Goal: Task Accomplishment & Management: Manage account settings

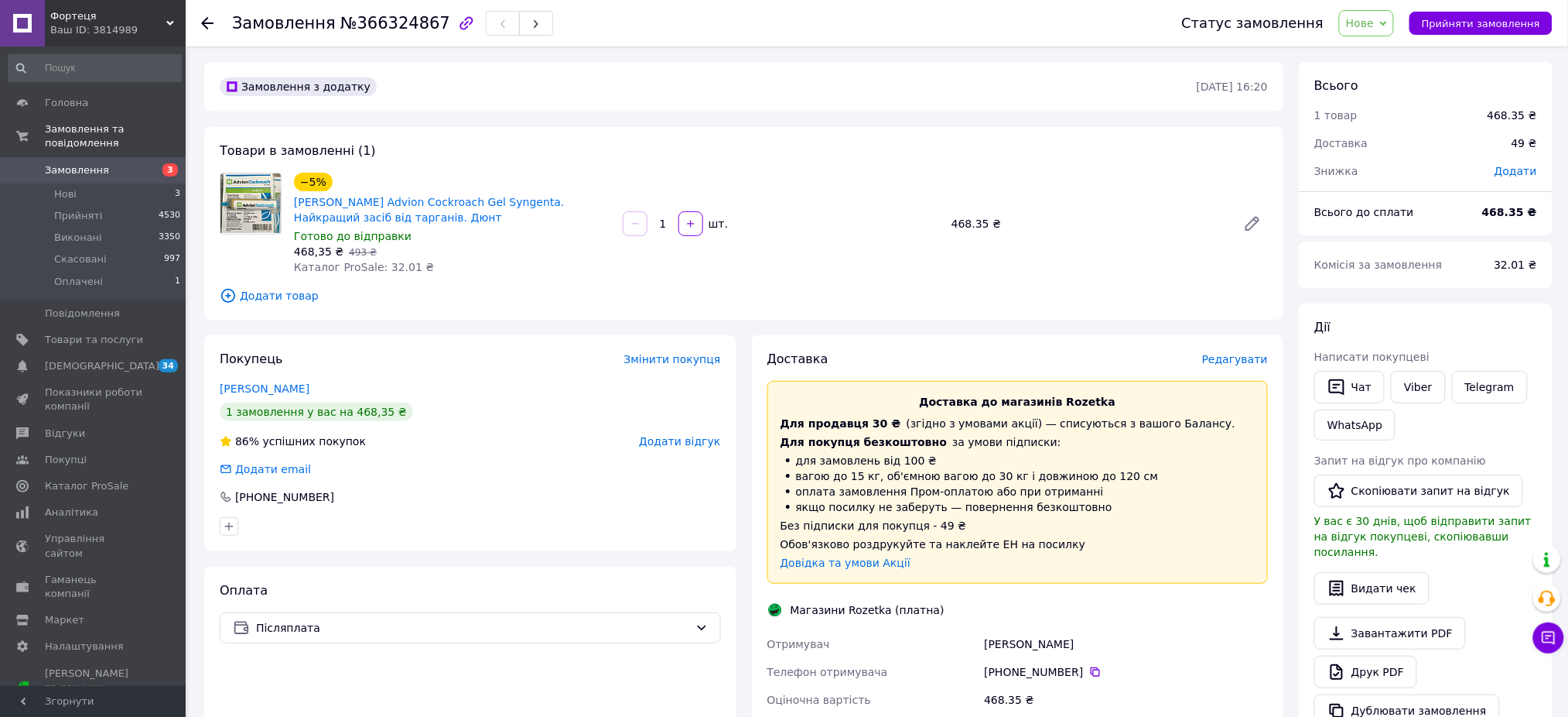
click at [128, 24] on div "Ваш ID: 3814989" at bounding box center [118, 30] width 136 height 14
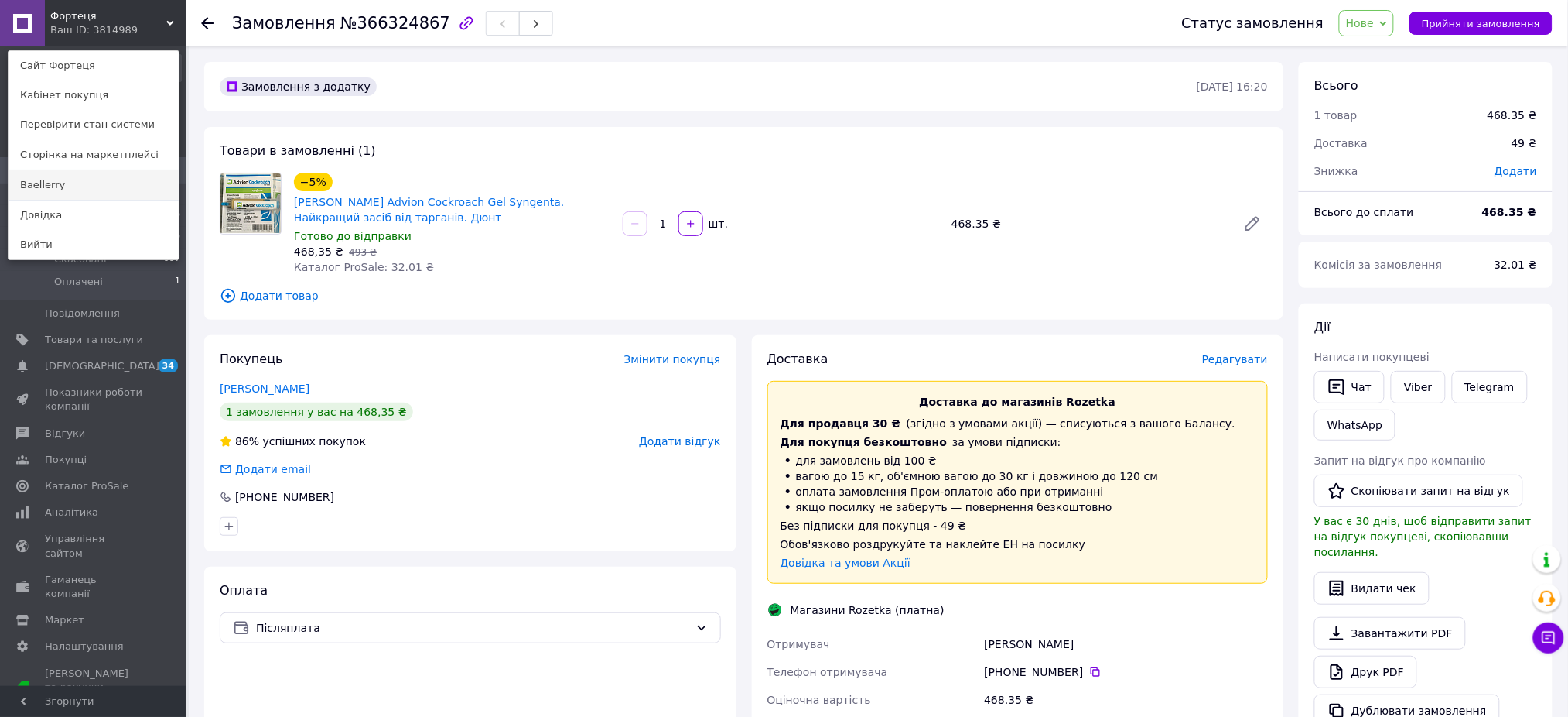
click at [117, 179] on link "Baellerry" at bounding box center [93, 184] width 170 height 30
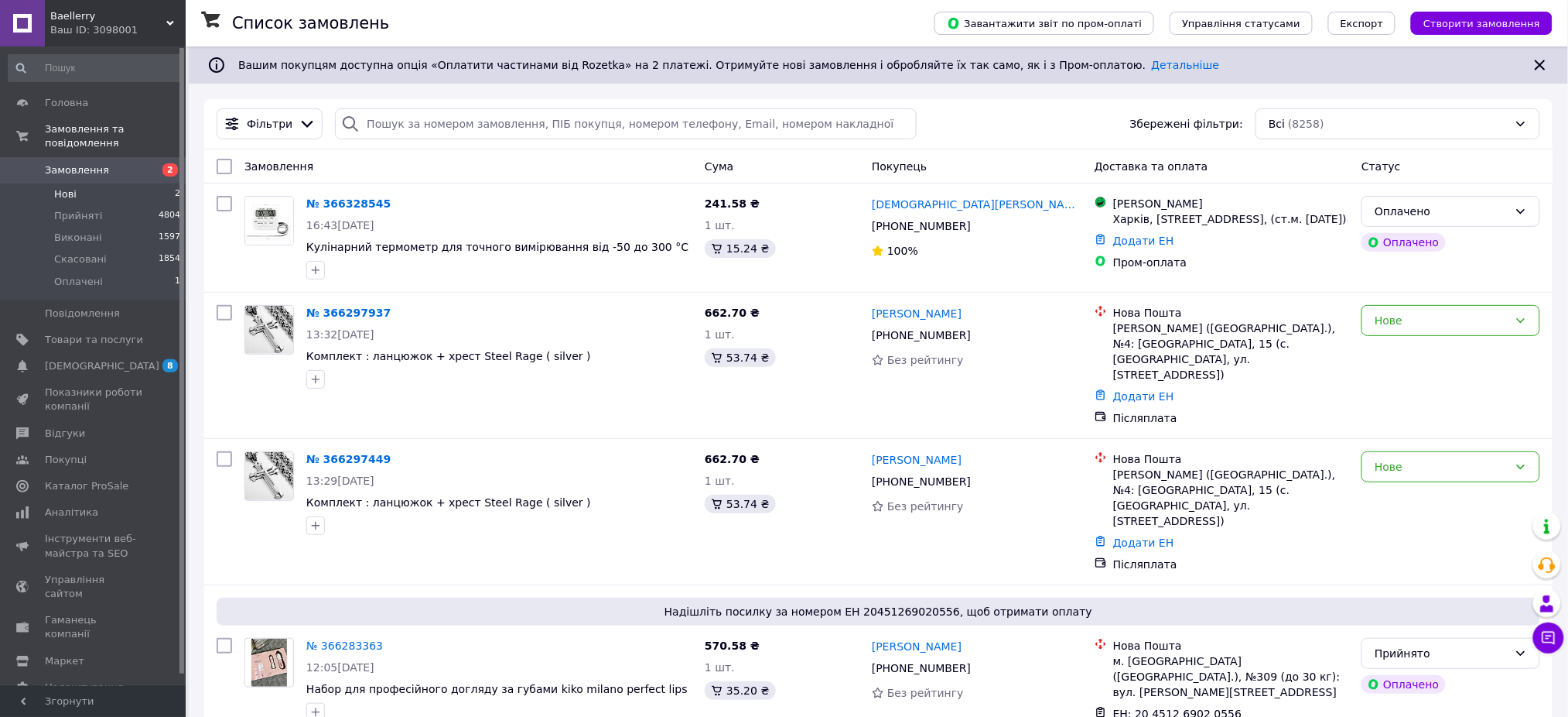
click at [92, 183] on li "Нові 2" at bounding box center [95, 194] width 190 height 22
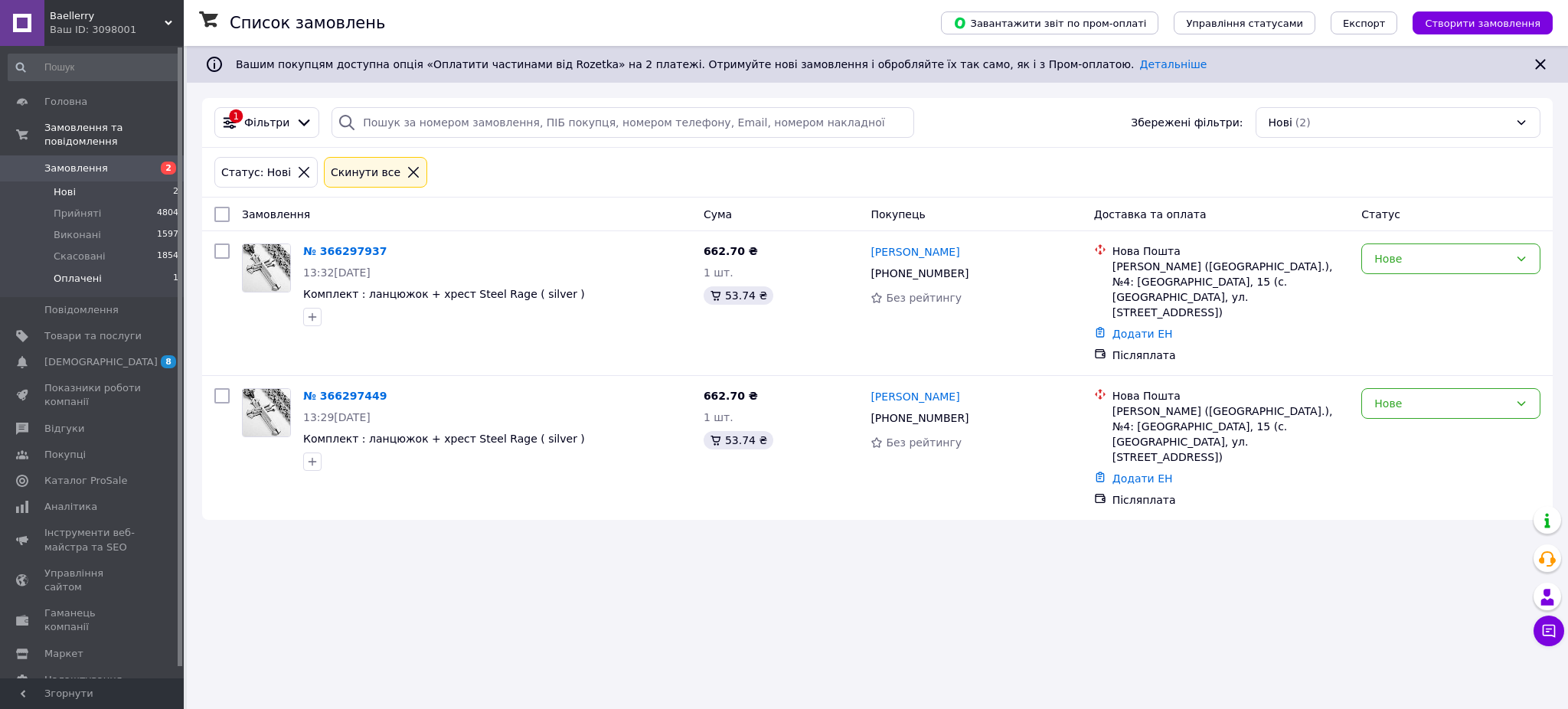
click at [81, 271] on li "Оплачені 1" at bounding box center [94, 282] width 188 height 29
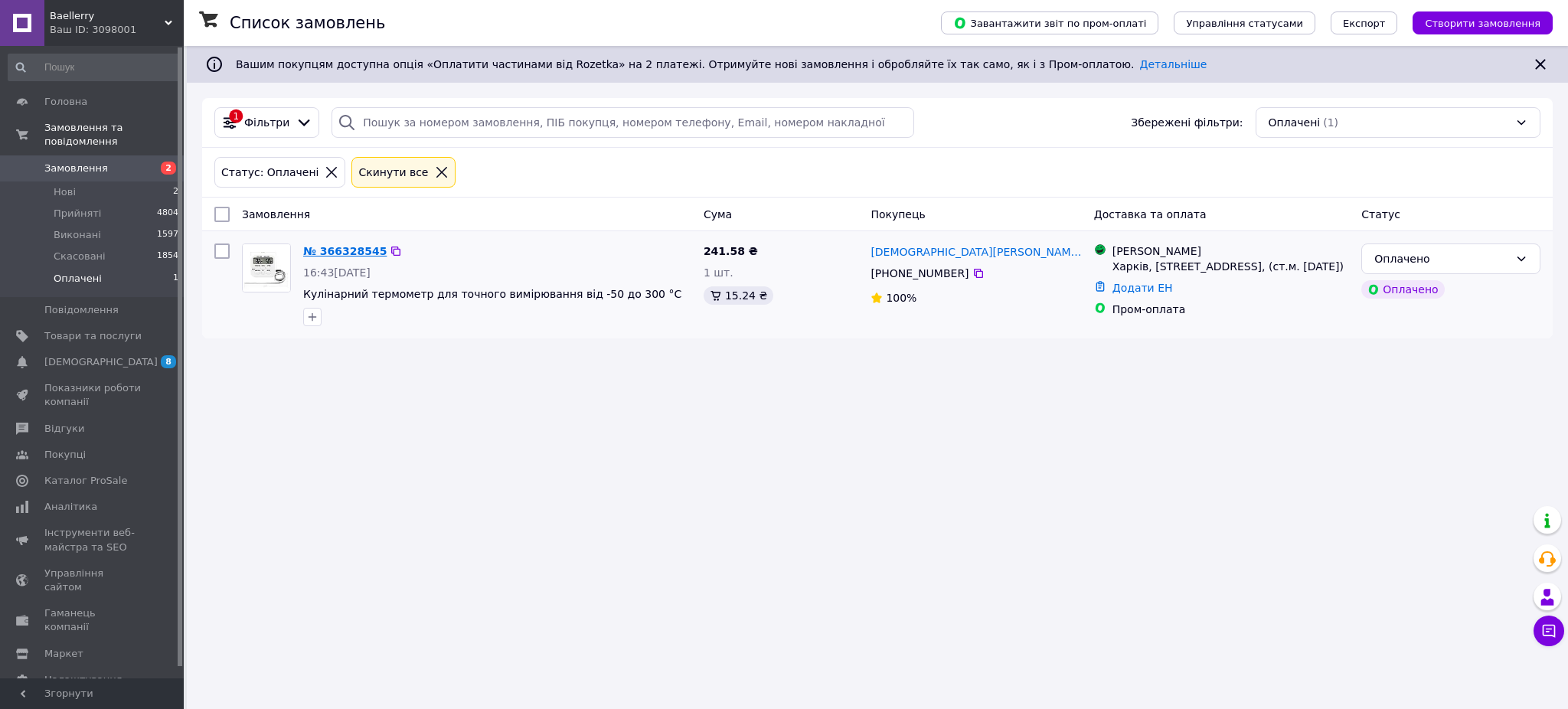
click at [333, 251] on link "№ 366328545" at bounding box center [345, 252] width 84 height 13
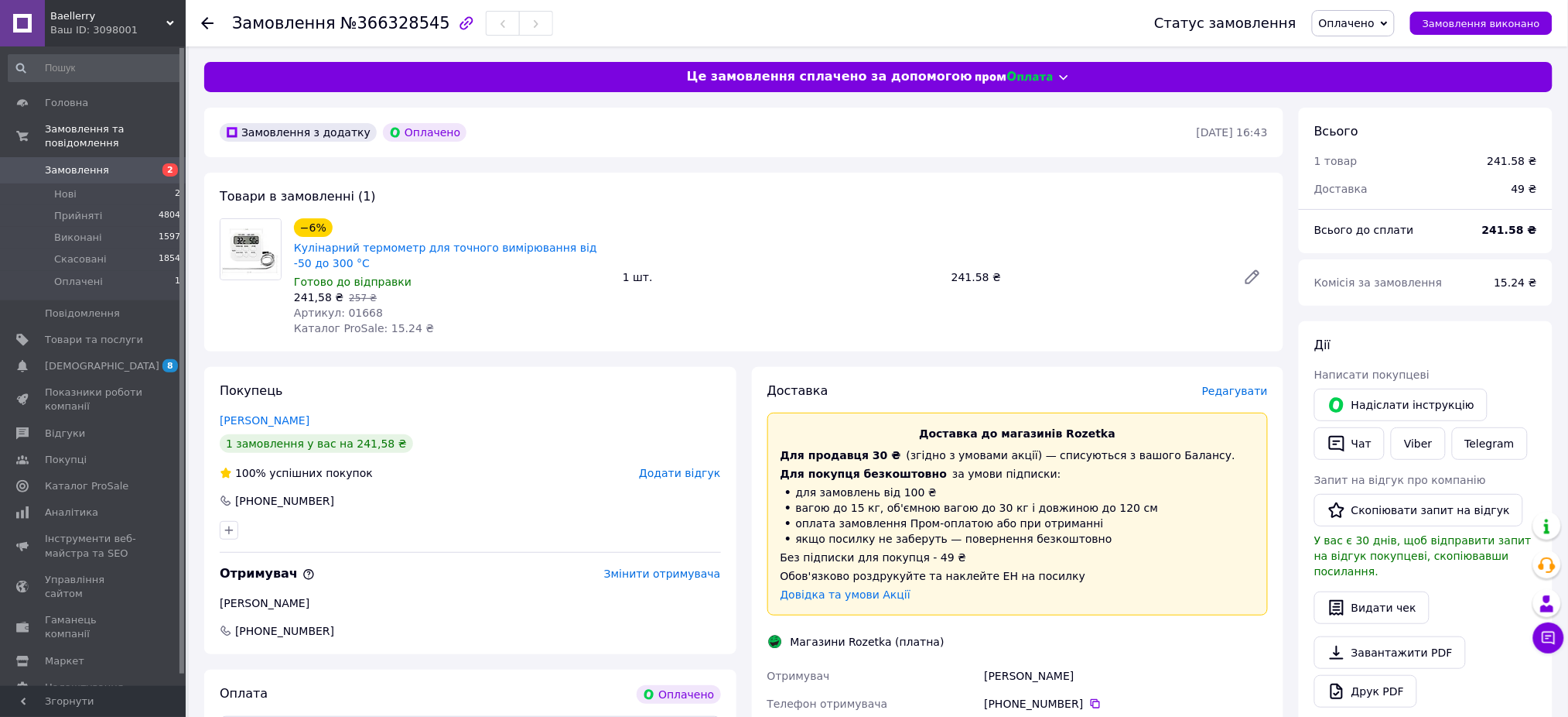
click at [1246, 388] on span "Редагувати" at bounding box center [1235, 391] width 65 height 13
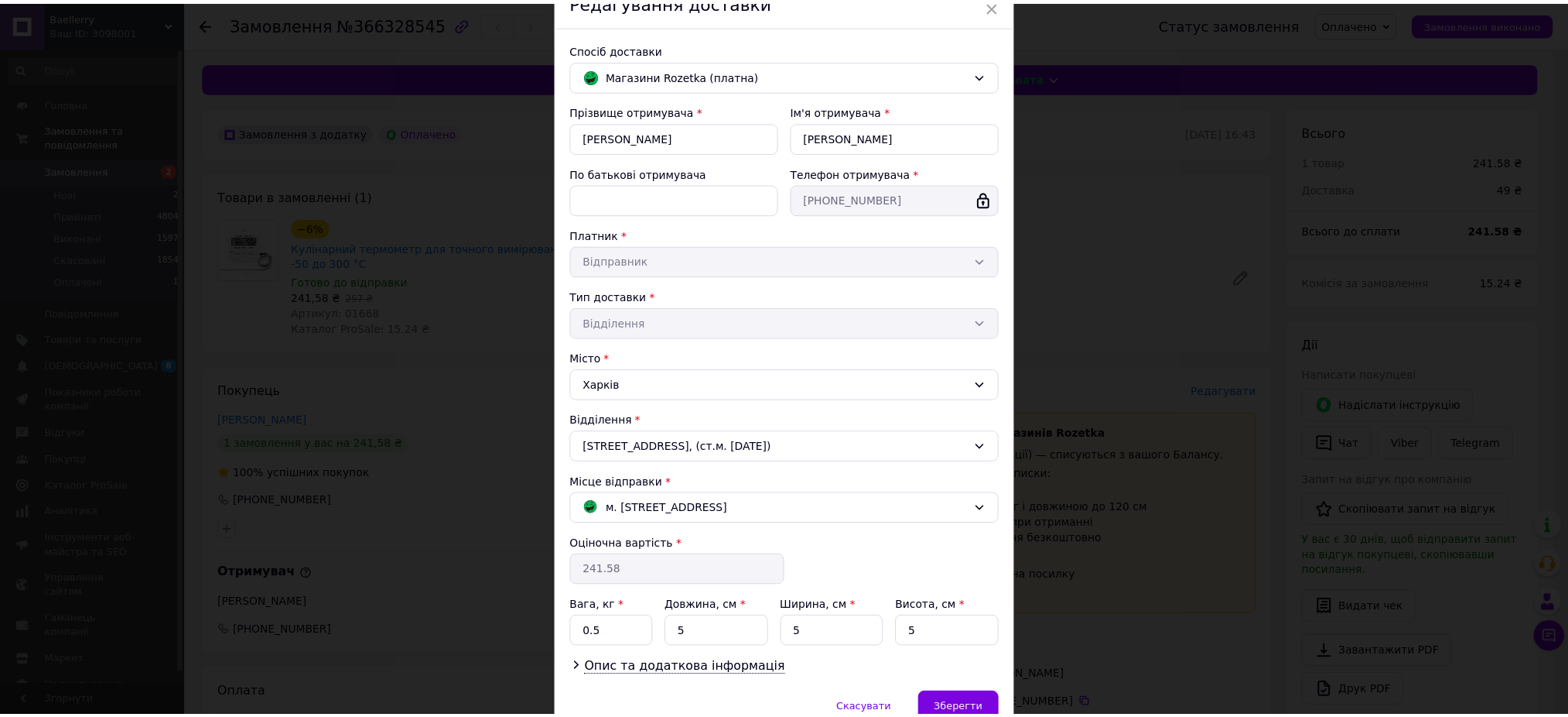
scroll to position [153, 0]
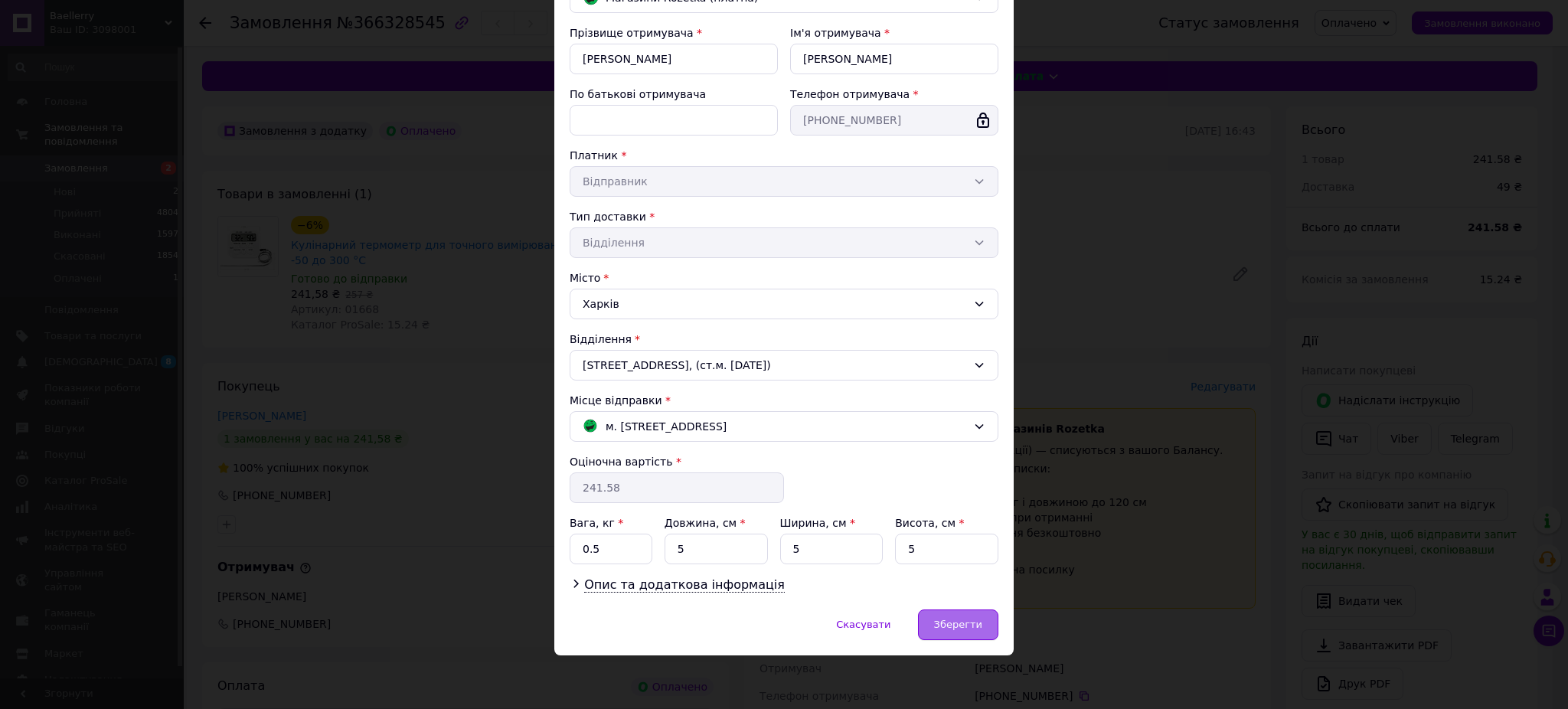
click at [971, 630] on span "Зберегти" at bounding box center [958, 624] width 48 height 12
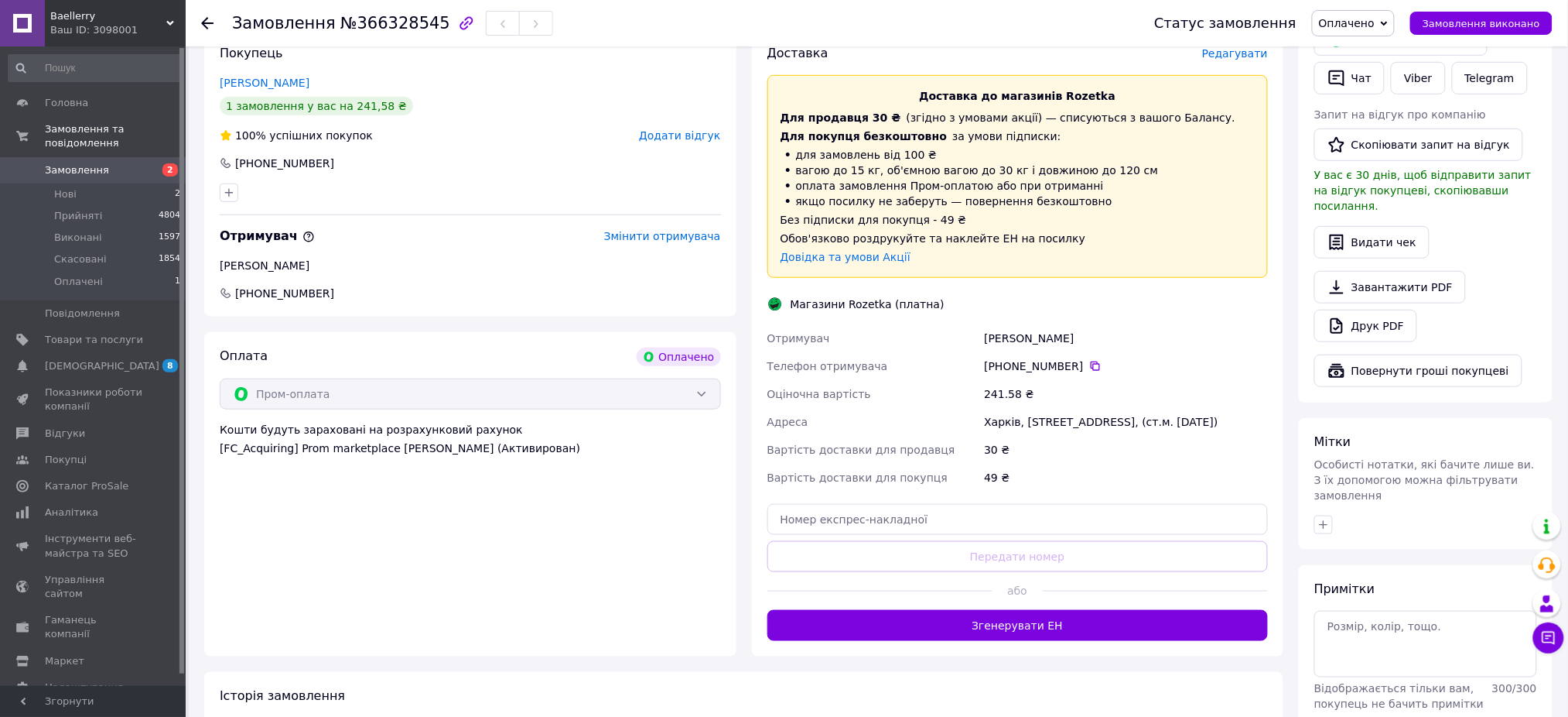
scroll to position [412, 0]
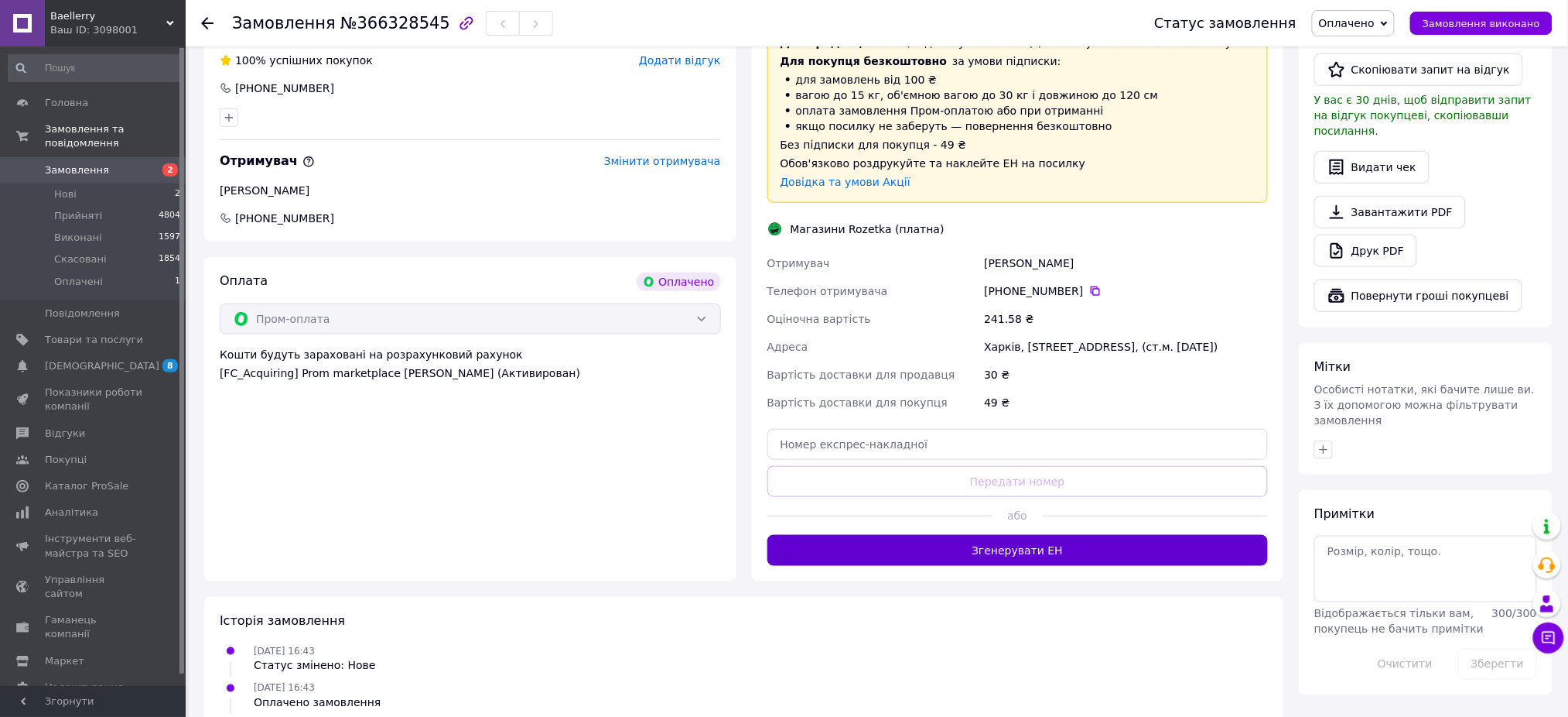
click at [993, 557] on button "Згенерувати ЕН" at bounding box center [1018, 550] width 501 height 31
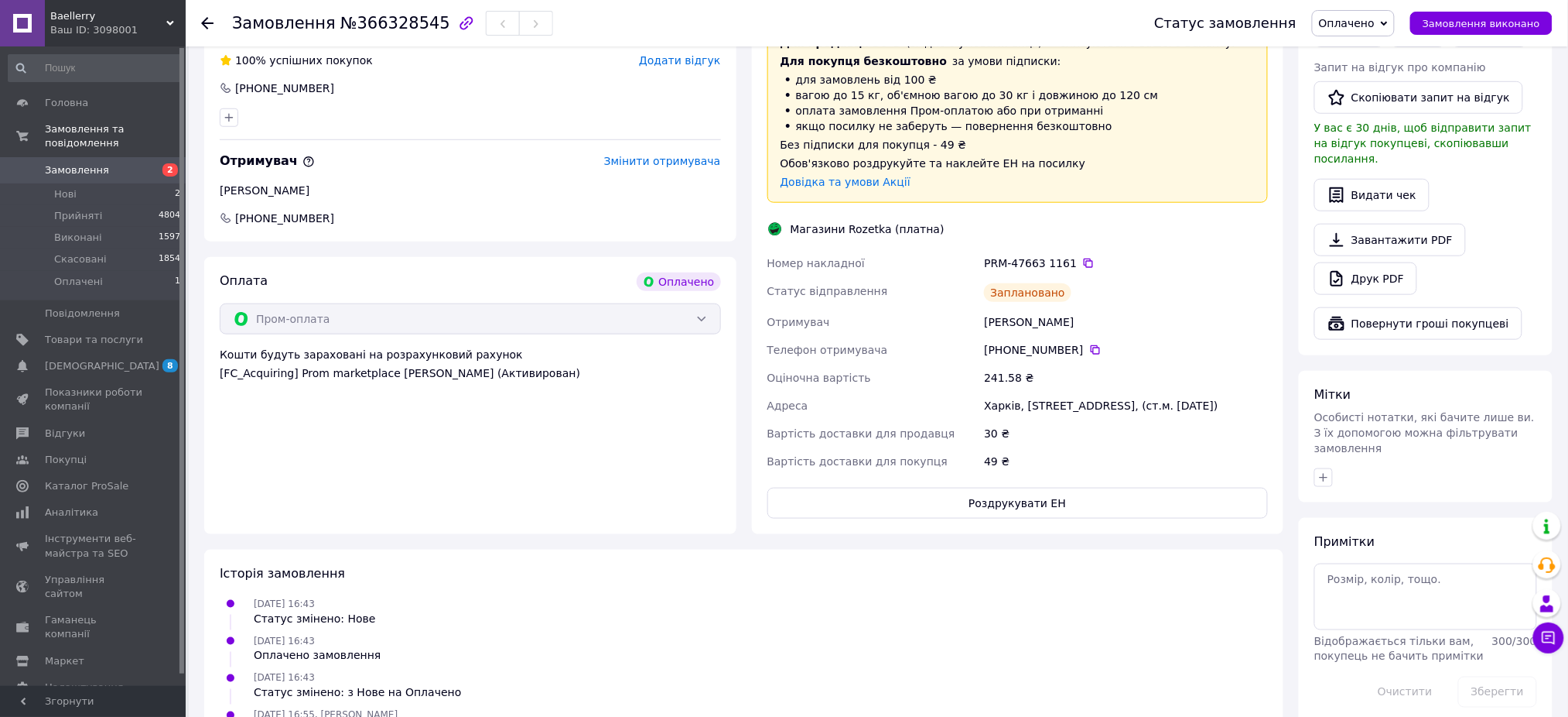
click at [1359, 22] on span "Оплачено" at bounding box center [1346, 23] width 56 height 13
click at [1369, 46] on li "Прийнято" at bounding box center [1354, 53] width 81 height 23
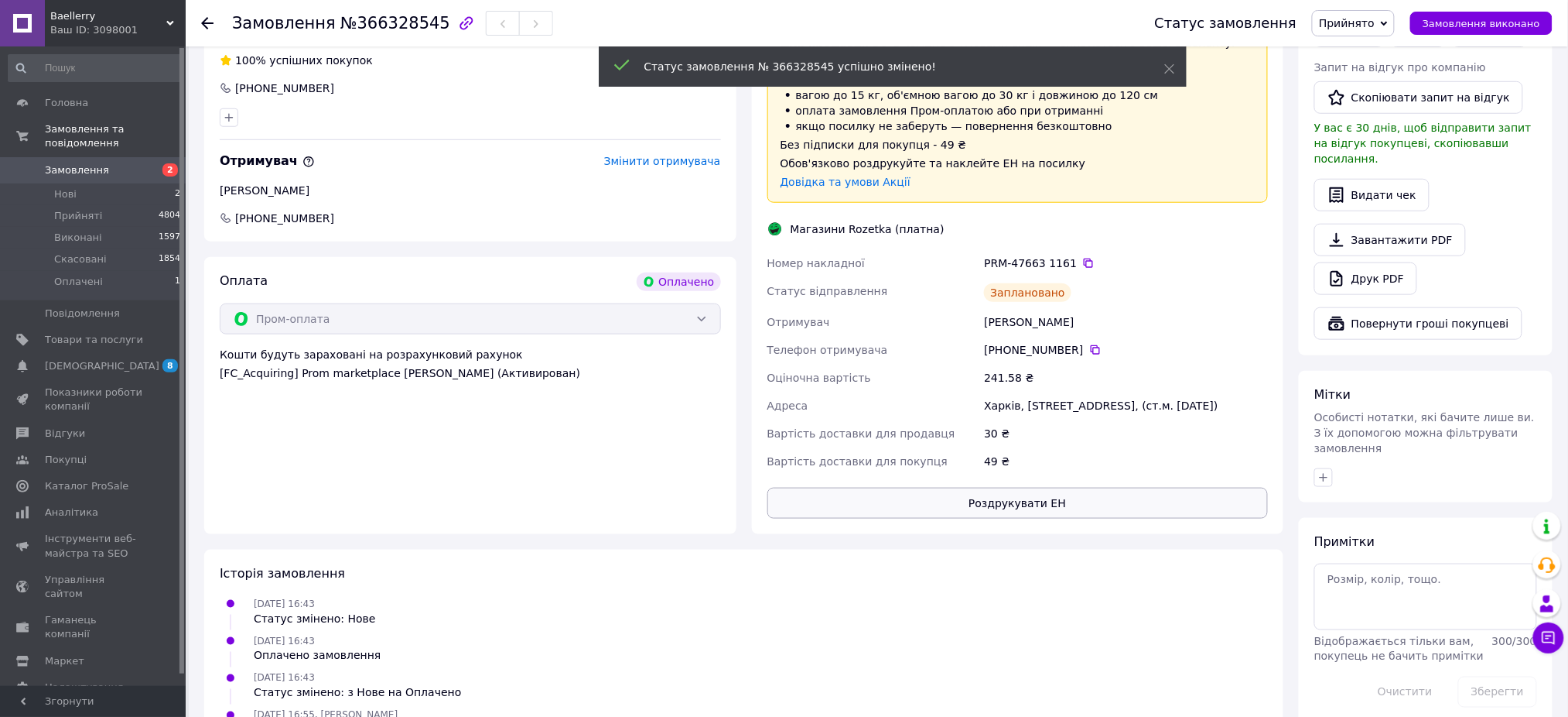
click at [993, 509] on button "Роздрукувати ЕН" at bounding box center [1018, 502] width 501 height 31
